Goal: Transaction & Acquisition: Obtain resource

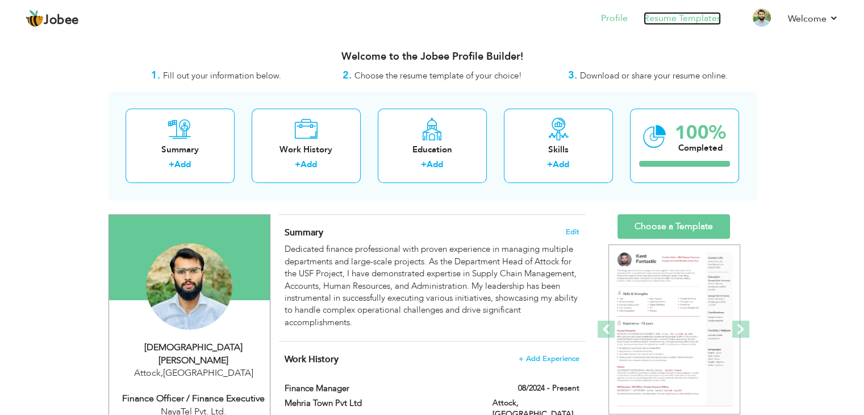
click at [660, 23] on link "Resume Templates" at bounding box center [682, 18] width 77 height 13
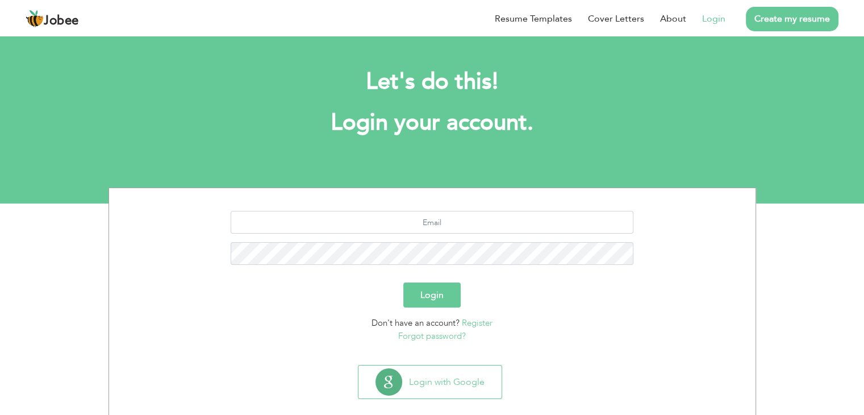
click at [444, 210] on section "Login Don't have an account? Register Forgot password?" at bounding box center [433, 274] width 630 height 172
click at [439, 216] on input "text" at bounding box center [432, 222] width 403 height 23
type input "umar.mujahid5001@gmail.com"
click at [403, 282] on button "Login" at bounding box center [431, 294] width 57 height 25
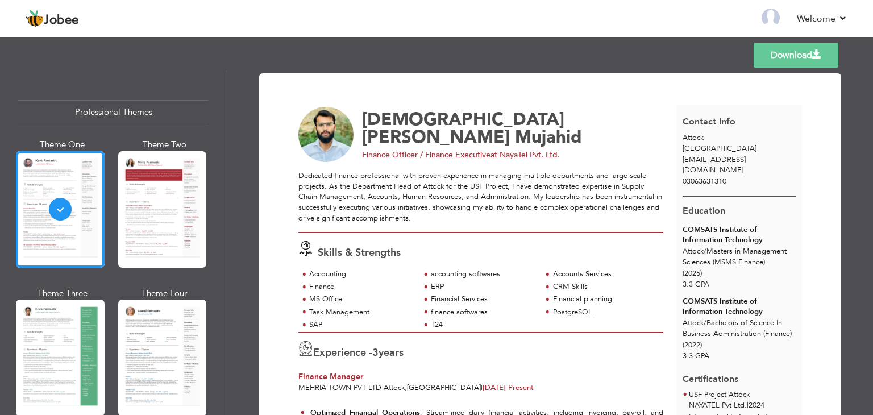
click at [713, 163] on span "fa18bba010@gmail.com" at bounding box center [713, 165] width 63 height 21
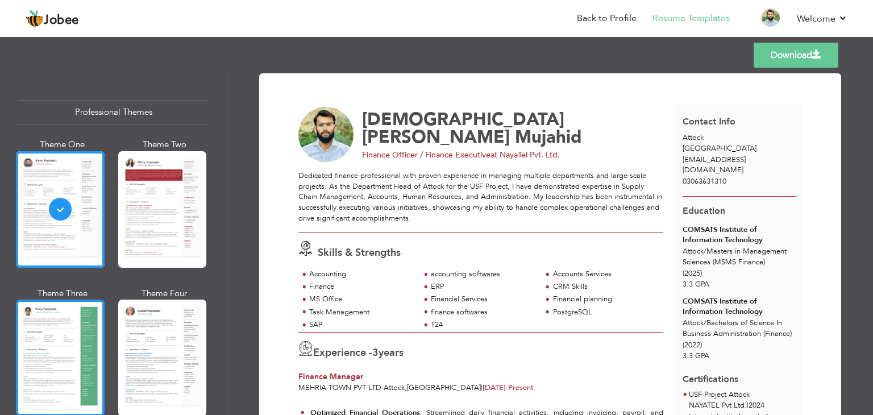
click at [84, 330] on div at bounding box center [60, 357] width 89 height 116
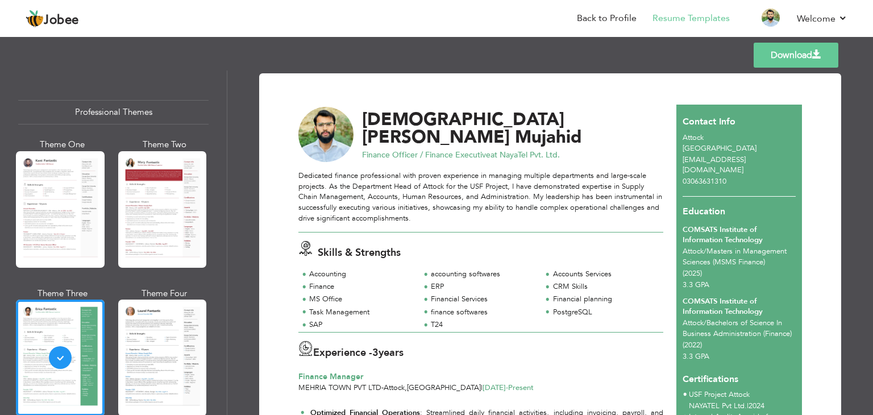
click at [395, 149] on span "Finance Officer / Finance Executive" at bounding box center [426, 154] width 128 height 11
click at [616, 27] on li "Back to Profile" at bounding box center [599, 19] width 76 height 31
click at [607, 15] on link "Back to Profile" at bounding box center [607, 18] width 60 height 13
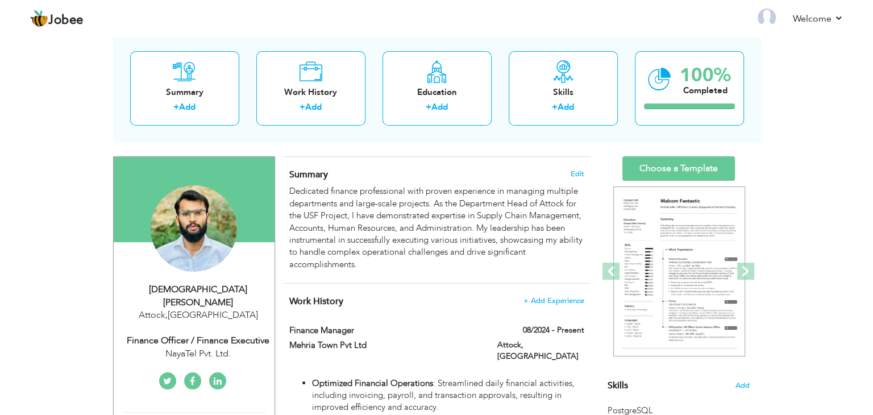
scroll to position [59, 0]
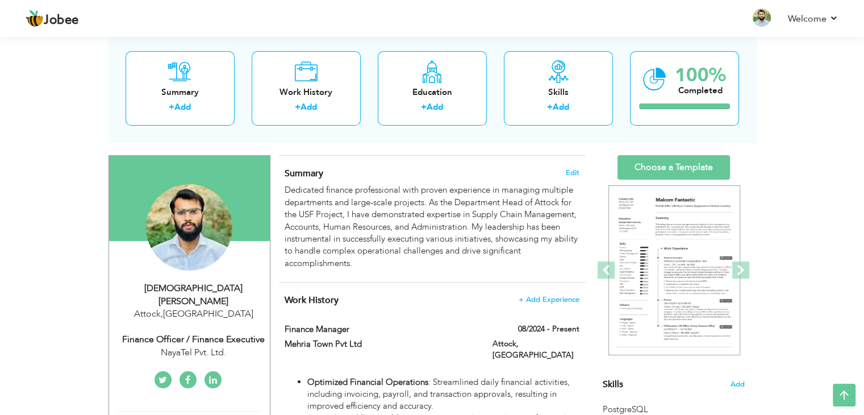
click at [178, 346] on div "NayaTel Pvt. Ltd." at bounding box center [194, 352] width 152 height 13
type input "[DEMOGRAPHIC_DATA][PERSON_NAME]"
type input "Mujahid"
type input "03063631310"
select select "number:166"
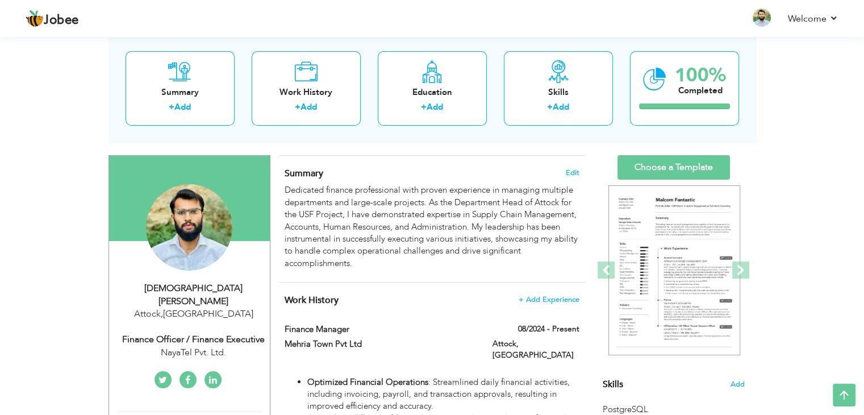
type input "Attock"
select select "number:5"
type input "NayaTel Pvt. Ltd."
type input "Finance Officer / Finance Executive"
type input "https://www.linkedin.com/in/muhammad-umer-mujahid-913749201/"
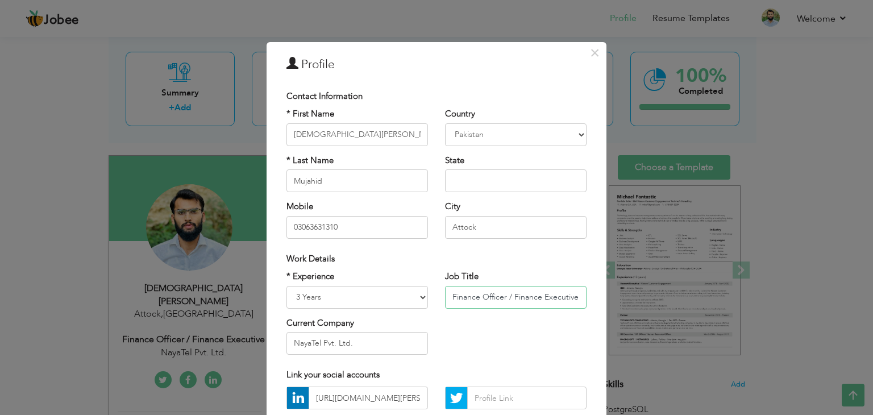
drag, startPoint x: 448, startPoint y: 295, endPoint x: 490, endPoint y: 290, distance: 42.9
click at [490, 290] on input "Finance Officer / Finance Executive" at bounding box center [515, 297] width 141 height 23
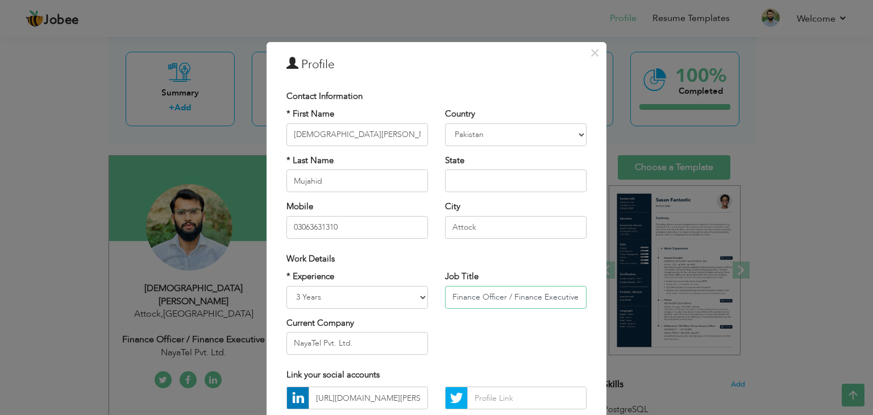
drag, startPoint x: 477, startPoint y: 294, endPoint x: 711, endPoint y: 272, distance: 235.2
click at [711, 272] on div "× Profile Contact Information * First Name Muhammad Umer * Last Name" at bounding box center [436, 207] width 873 height 415
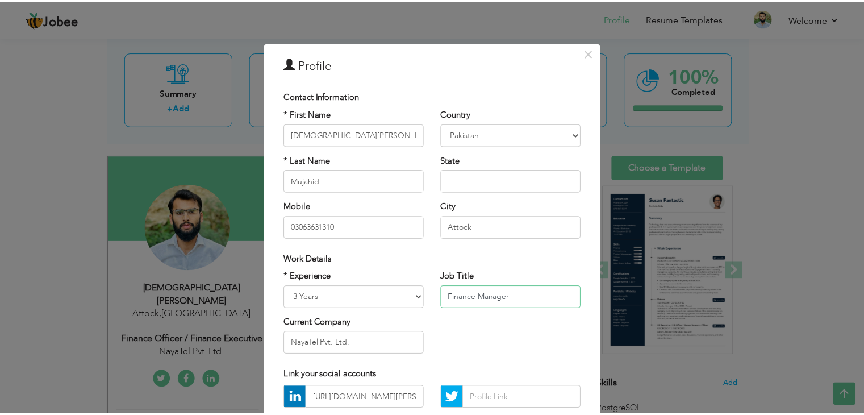
scroll to position [103, 0]
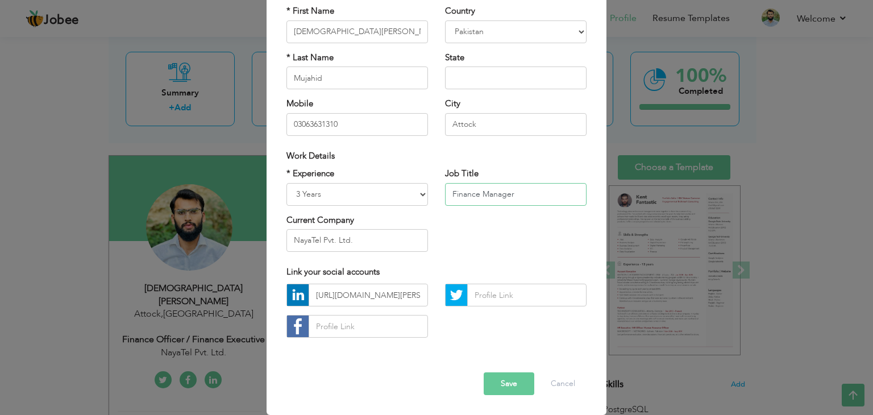
type input "Finance Manager"
click at [493, 372] on button "Save" at bounding box center [509, 383] width 51 height 23
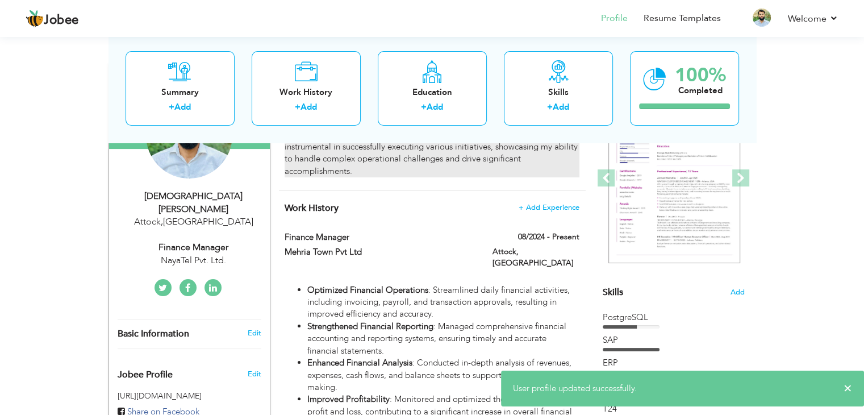
scroll to position [0, 0]
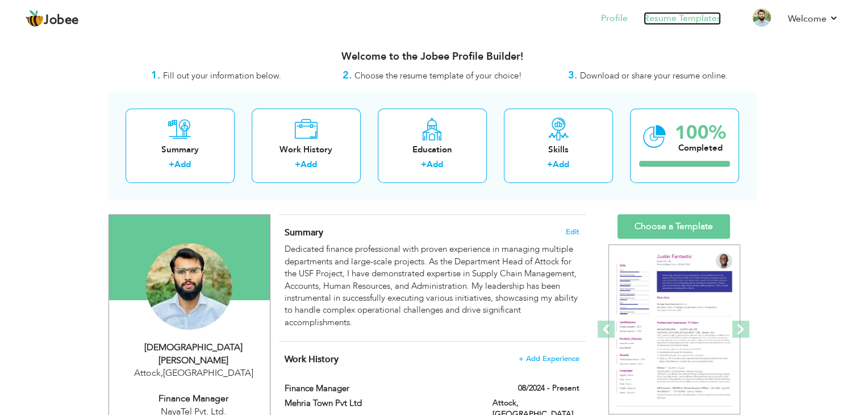
click at [669, 15] on link "Resume Templates" at bounding box center [682, 18] width 77 height 13
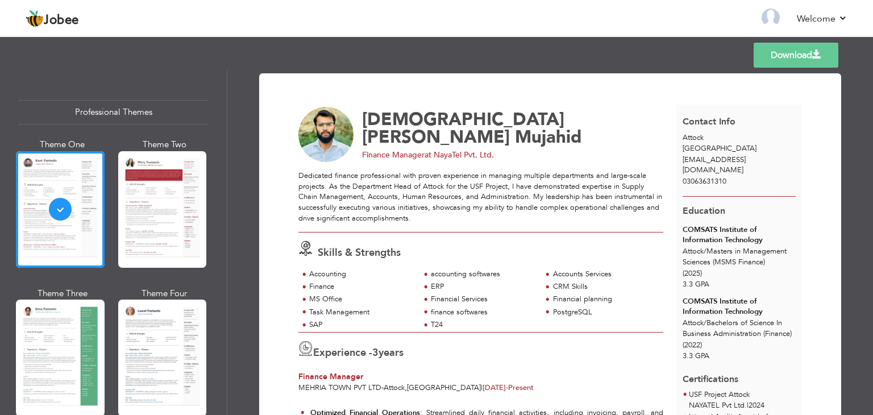
click at [66, 353] on div at bounding box center [60, 357] width 89 height 116
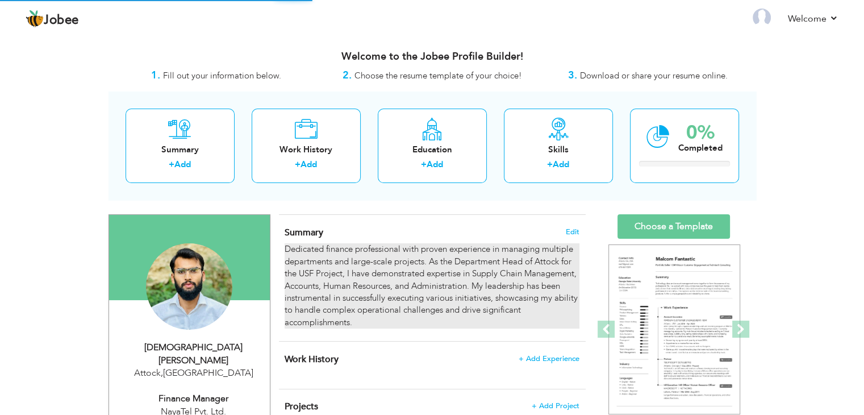
select select "?"
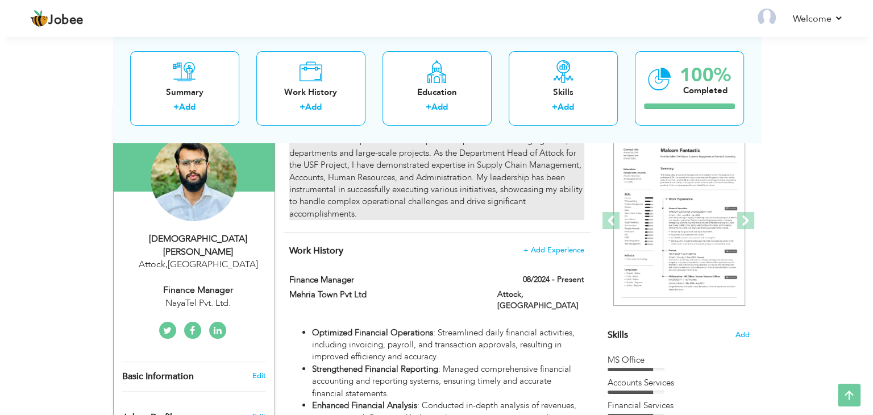
scroll to position [109, 0]
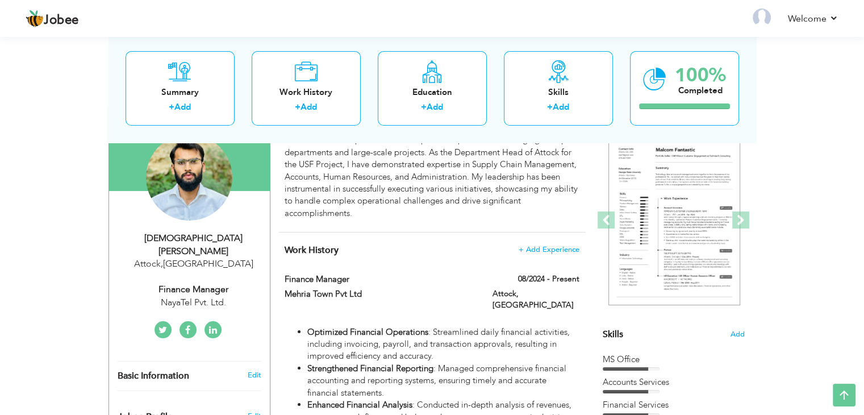
click at [207, 296] on div "NayaTel Pvt. Ltd." at bounding box center [194, 302] width 152 height 13
select select "number:166"
select select "number:5"
type input "NayaTel Pvt. Ltd."
type input "Finance Manager"
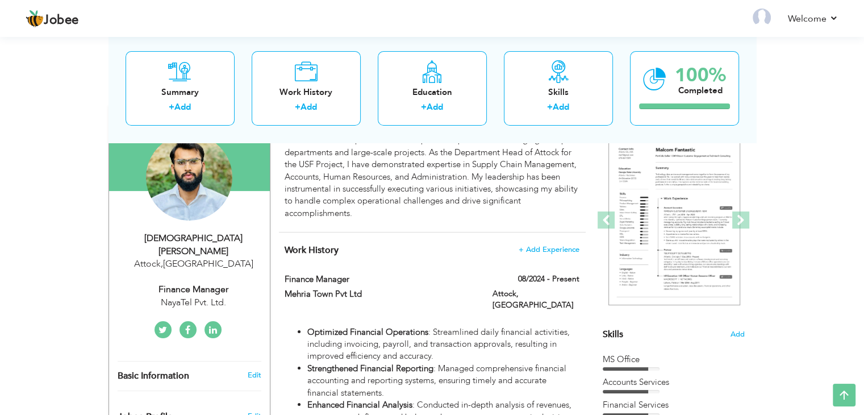
type input "https://www.linkedin.com/in/muhammad-umer-mujahid-913749201/"
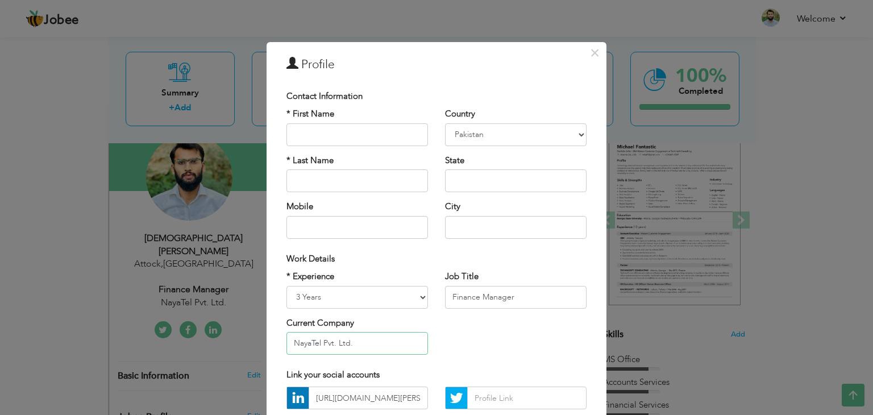
drag, startPoint x: 361, startPoint y: 342, endPoint x: 198, endPoint y: 341, distance: 163.7
click at [198, 341] on div "× Profile Contact Information * First Name * Last Name Mobile Aruba" at bounding box center [436, 207] width 873 height 415
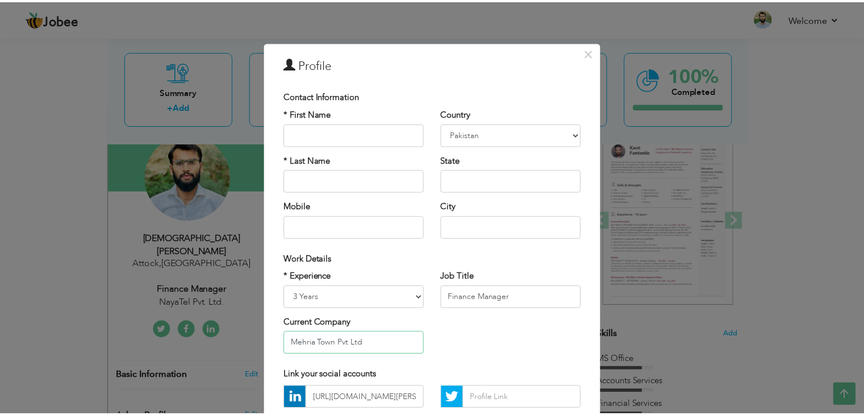
scroll to position [103, 0]
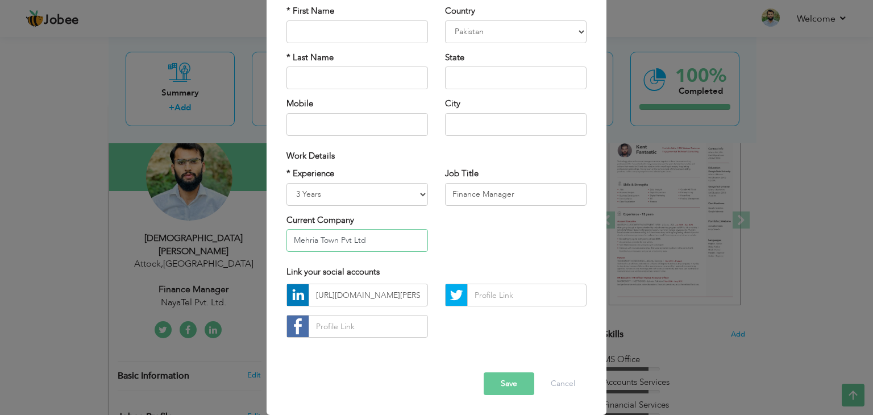
type input "Mehria Town Pvt Ltd"
click at [523, 383] on button "Save" at bounding box center [509, 383] width 51 height 23
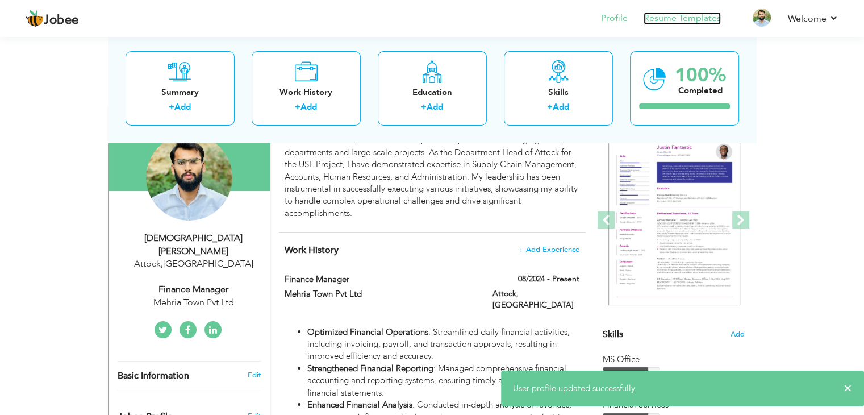
click at [669, 19] on link "Resume Templates" at bounding box center [682, 18] width 77 height 13
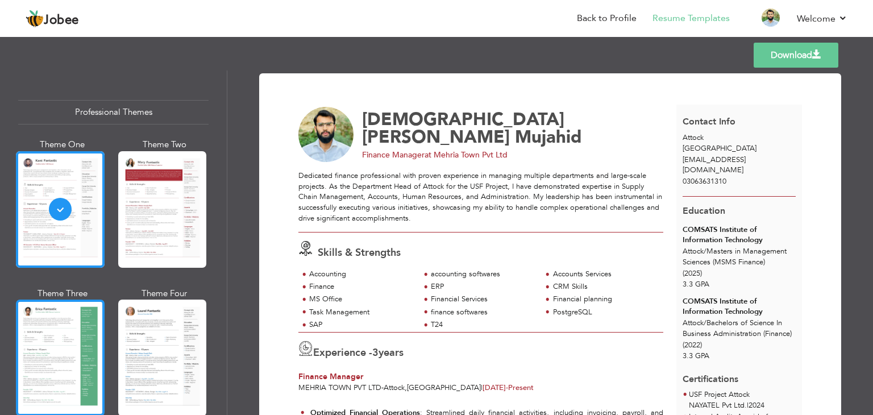
click at [81, 369] on div at bounding box center [60, 357] width 89 height 116
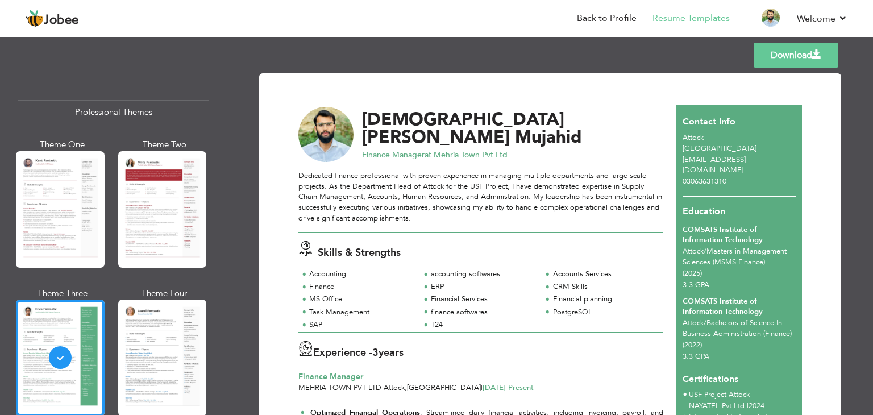
click at [781, 53] on link "Download" at bounding box center [795, 55] width 85 height 25
click at [705, 157] on span "[EMAIL_ADDRESS][DOMAIN_NAME]" at bounding box center [713, 165] width 63 height 21
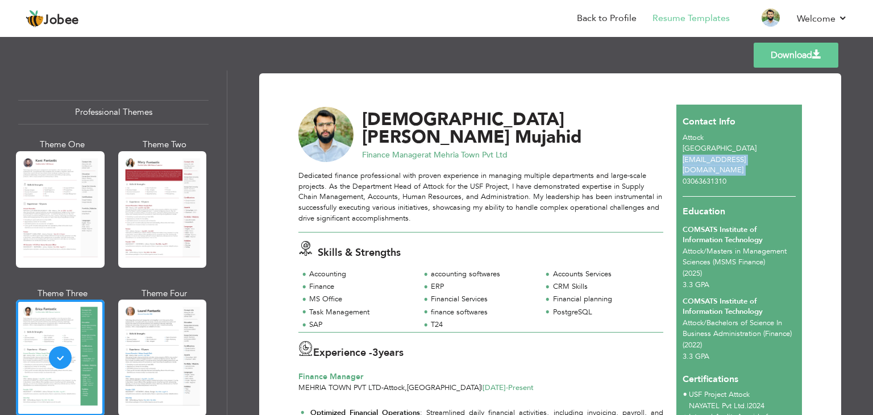
click at [705, 157] on span "[EMAIL_ADDRESS][DOMAIN_NAME]" at bounding box center [713, 165] width 63 height 21
